Goal: Check status

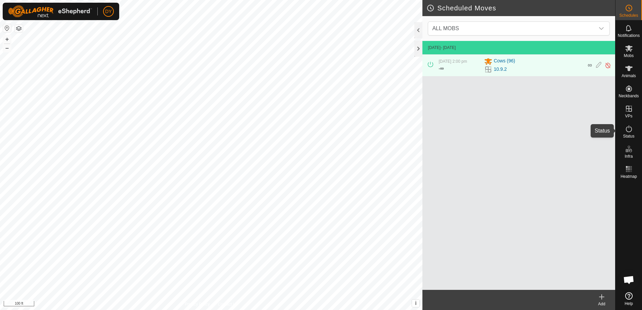
click at [629, 132] on icon at bounding box center [629, 129] width 8 height 8
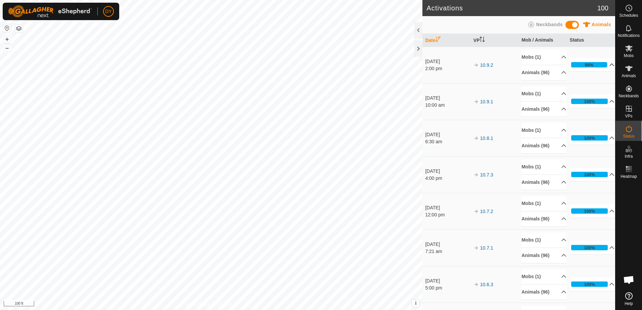
click at [602, 66] on p-accordion-header "98%" at bounding box center [592, 64] width 45 height 13
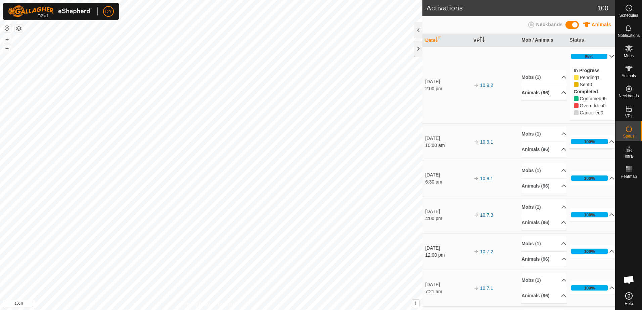
click at [555, 92] on p-accordion-header "Animals (96)" at bounding box center [544, 92] width 45 height 15
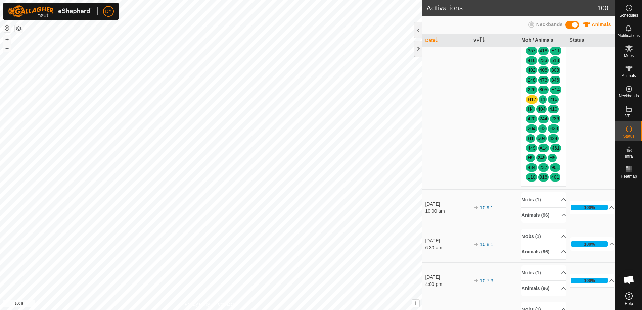
scroll to position [235, 0]
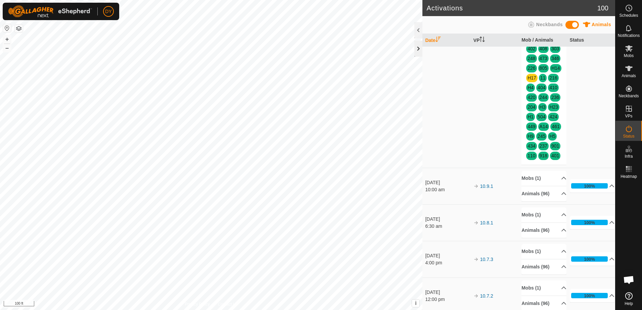
click at [418, 45] on div at bounding box center [419, 49] width 8 height 16
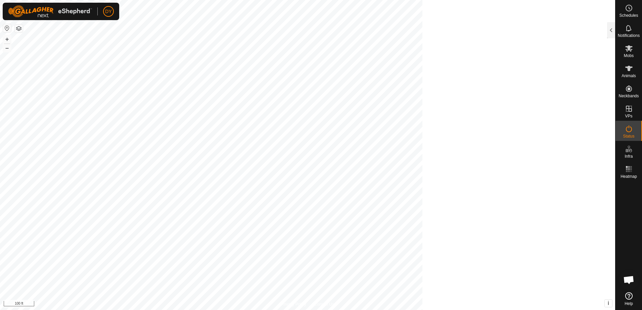
scroll to position [1140, 0]
